Goal: Find specific page/section: Find specific page/section

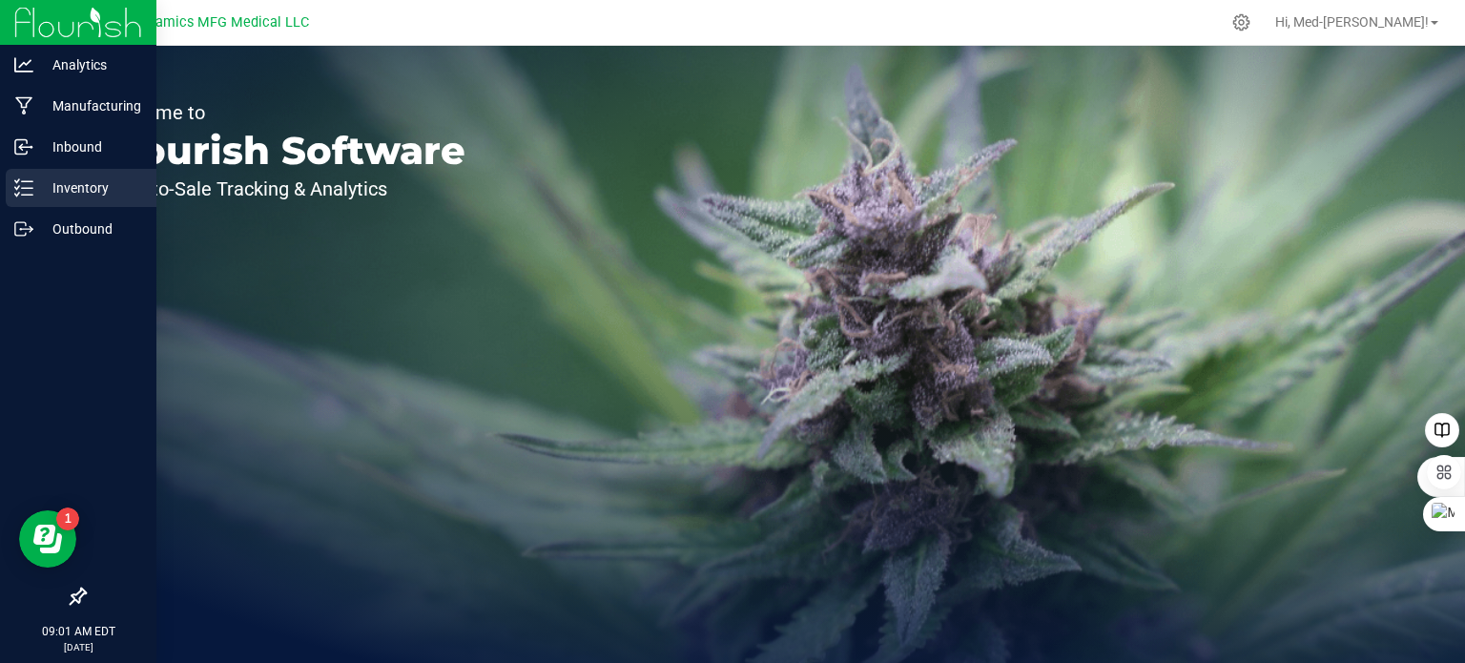
click at [31, 190] on icon at bounding box center [23, 187] width 19 height 19
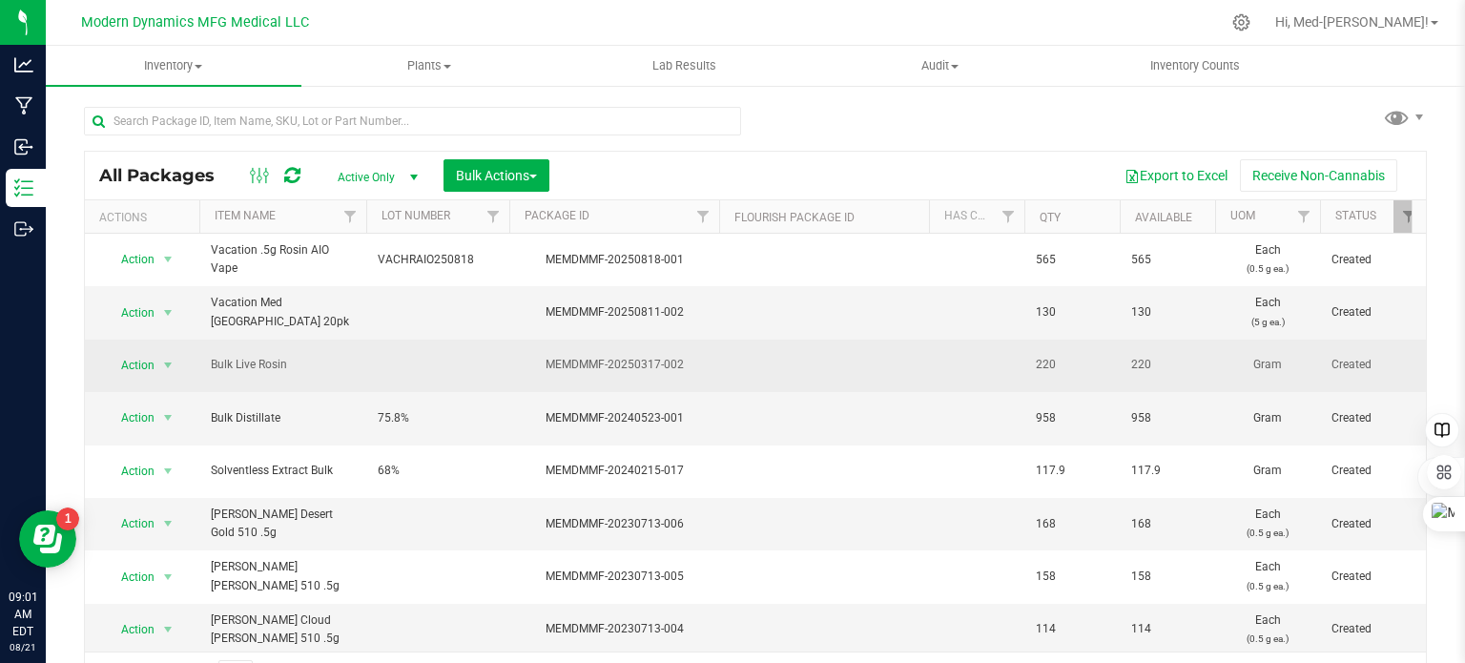
click at [421, 361] on td at bounding box center [437, 365] width 143 height 52
click at [285, 366] on span "Bulk Live Rosin" at bounding box center [283, 365] width 144 height 18
